Goal: Check status: Check status

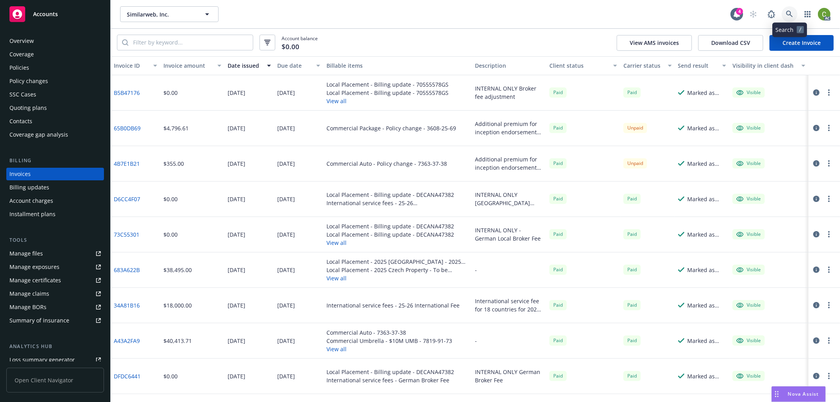
click at [793, 14] on icon at bounding box center [789, 14] width 7 height 7
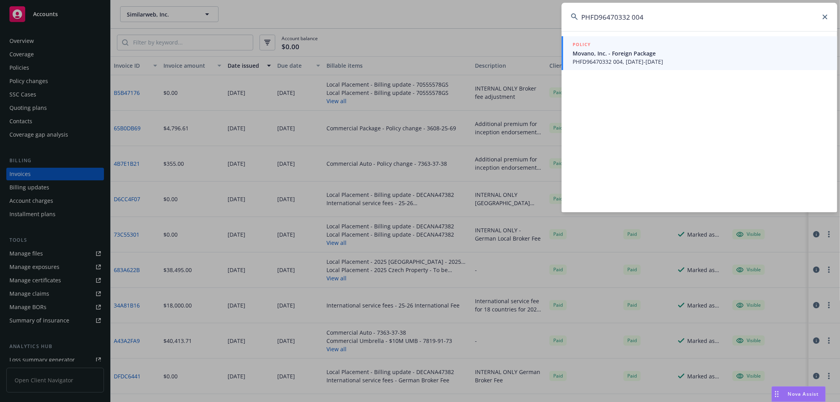
type input "PHFD96470332 004"
click at [634, 58] on span "PHFD96470332 004, [DATE]-[DATE]" at bounding box center [700, 62] width 255 height 8
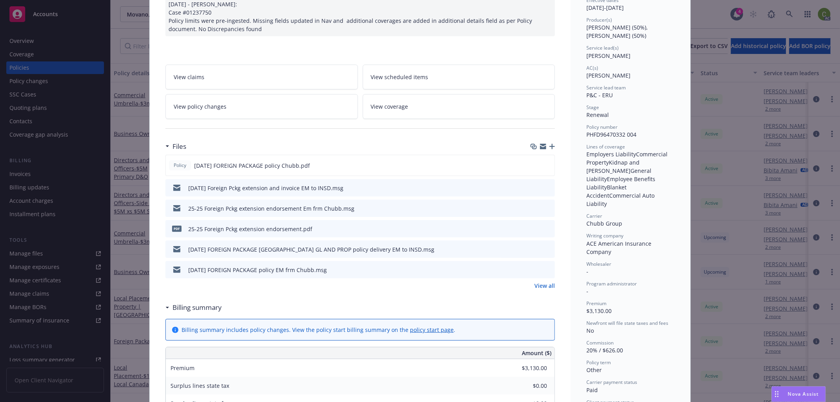
scroll to position [219, 0]
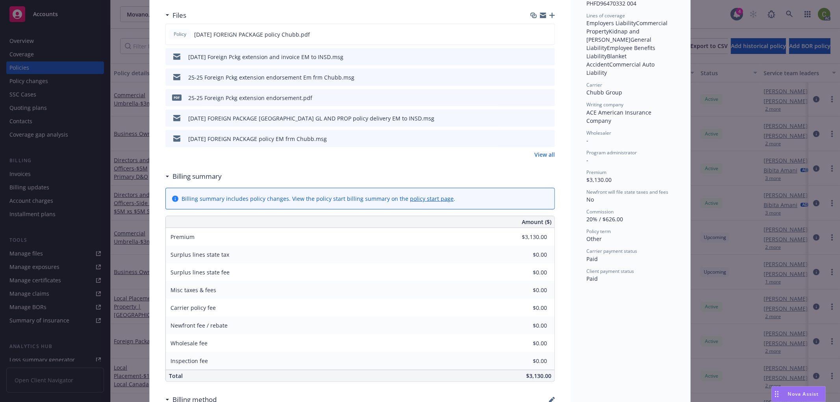
click at [544, 97] on icon "preview file" at bounding box center [547, 98] width 7 height 6
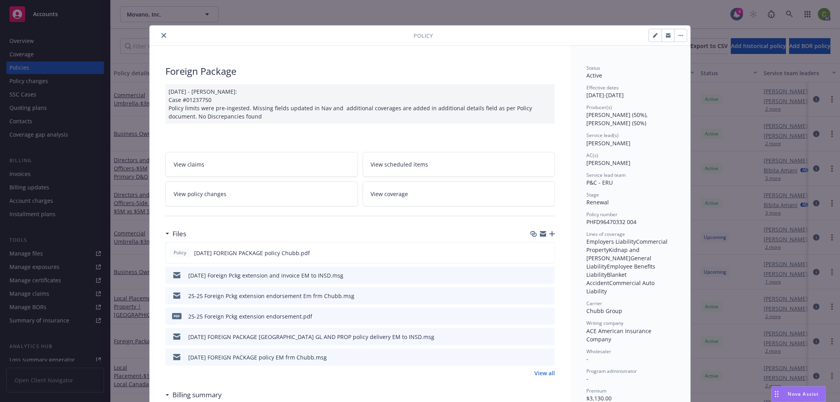
click at [269, 195] on link "View policy changes" at bounding box center [261, 194] width 193 height 25
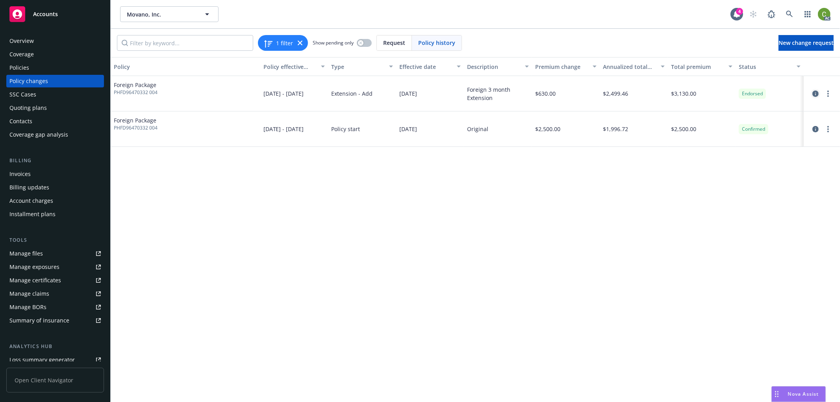
click at [814, 91] on icon "circleInformation" at bounding box center [816, 94] width 6 height 6
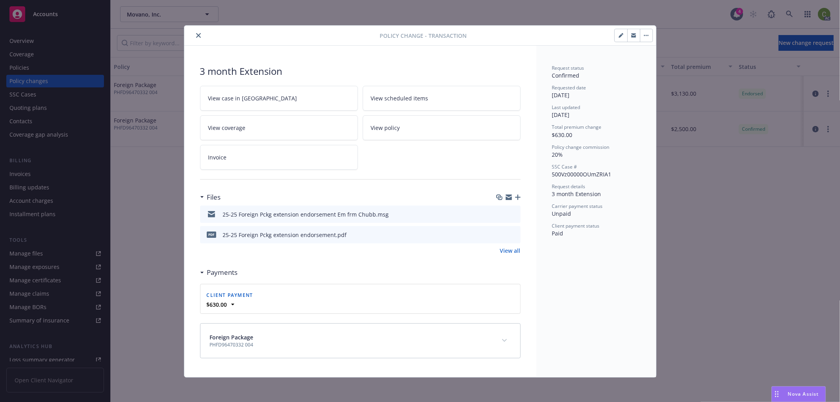
click at [509, 249] on link "View all" at bounding box center [510, 251] width 20 height 8
